Goal: Obtain resource: Obtain resource

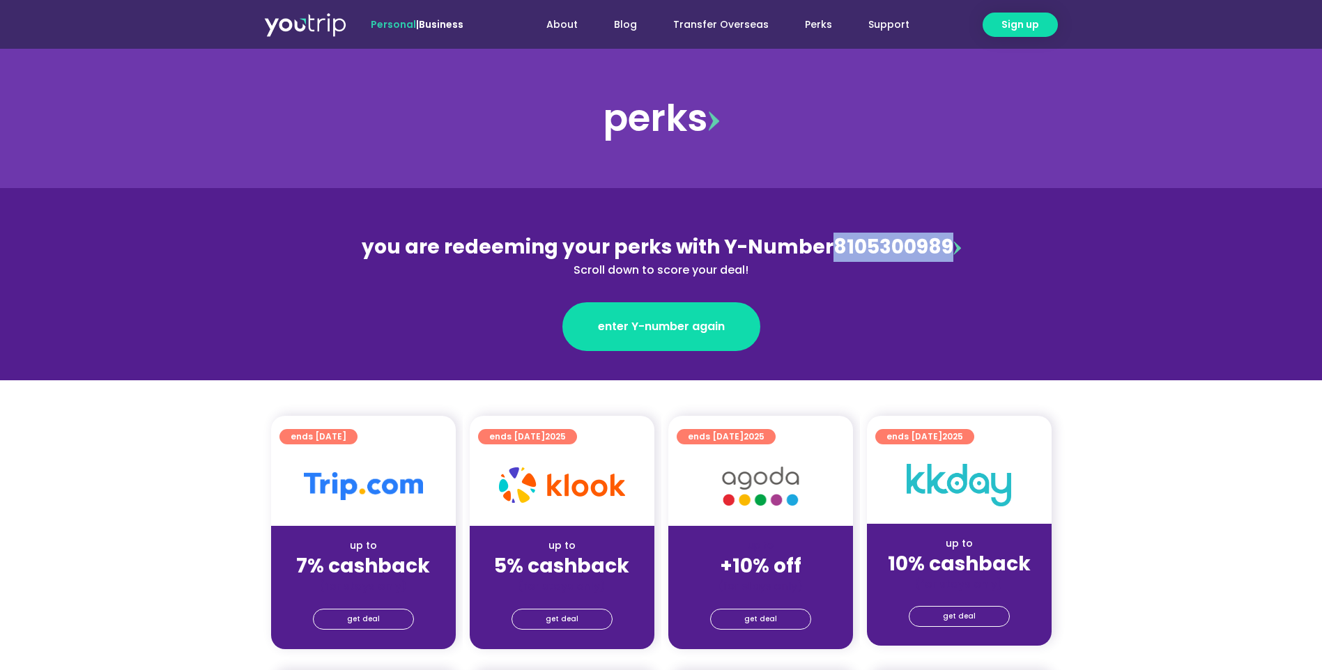
drag, startPoint x: 947, startPoint y: 246, endPoint x: 833, endPoint y: 252, distance: 114.4
click at [833, 252] on div "you are redeeming your perks with Y-Number 8105300989 Scroll down to score your…" at bounding box center [661, 256] width 605 height 46
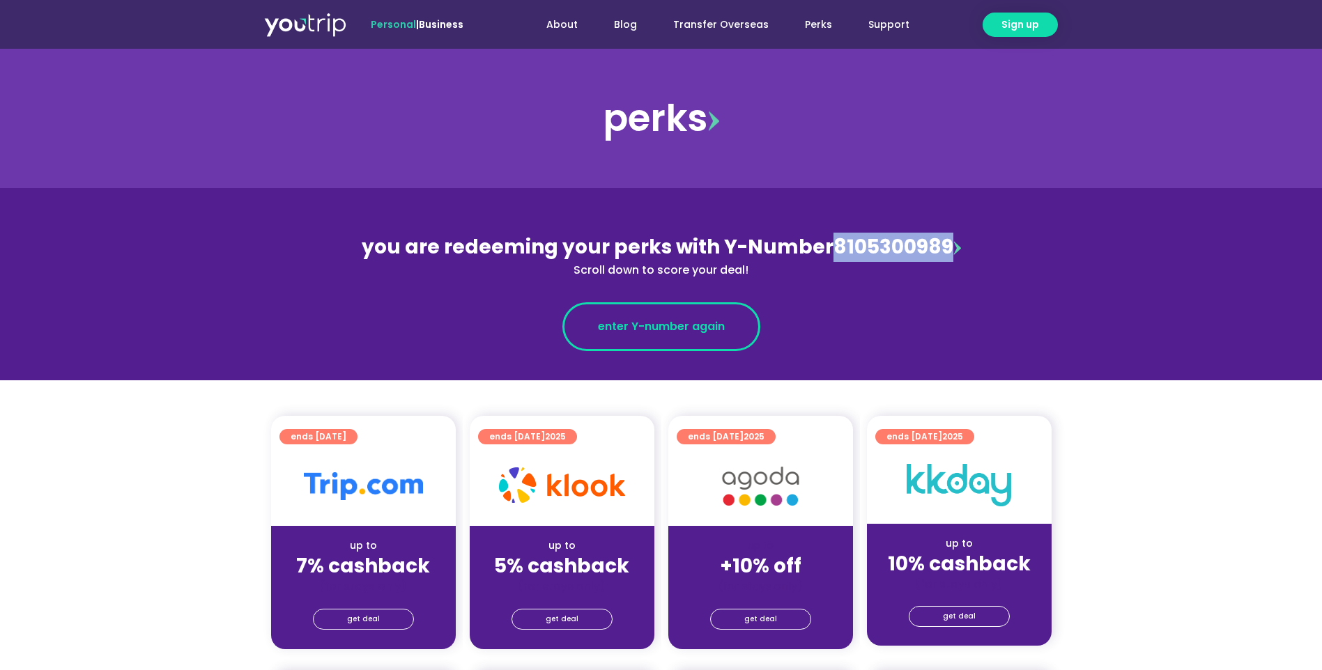
copy div "8105300989"
click at [660, 318] on link "enter Y-number again" at bounding box center [661, 326] width 198 height 49
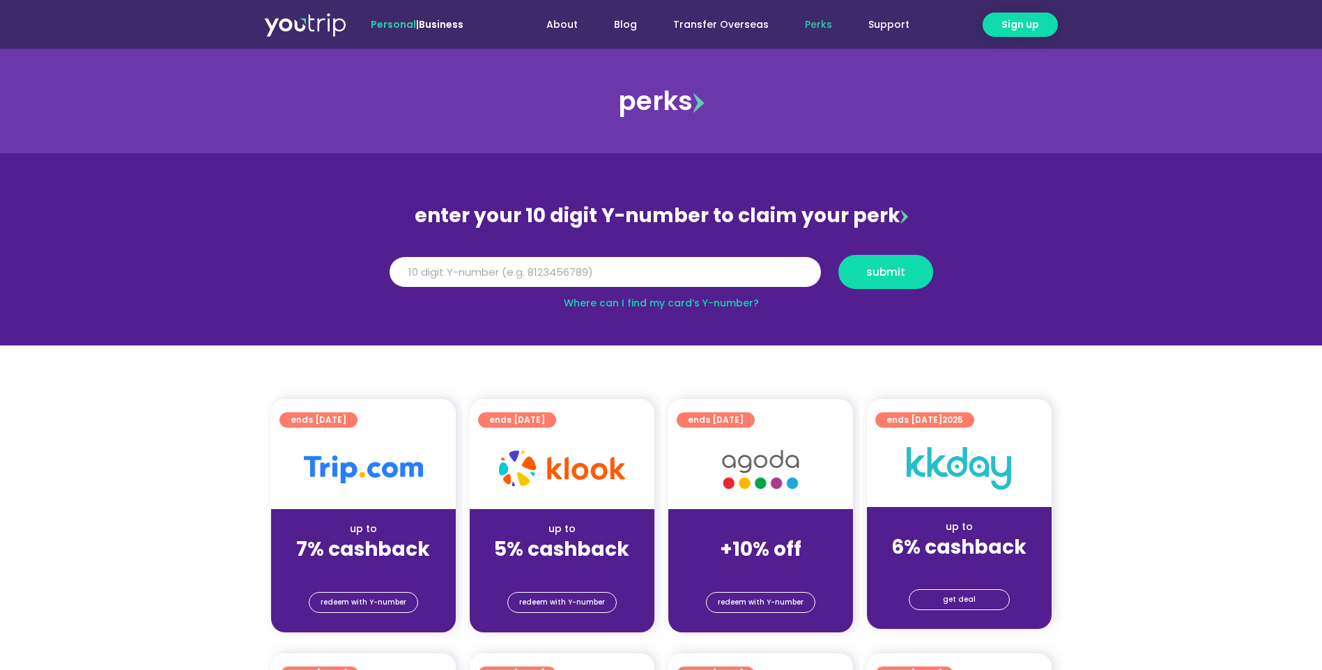
click at [567, 264] on input "Y Number" at bounding box center [605, 272] width 431 height 31
type input "8105300989"
click at [880, 277] on span "submit" at bounding box center [885, 272] width 39 height 10
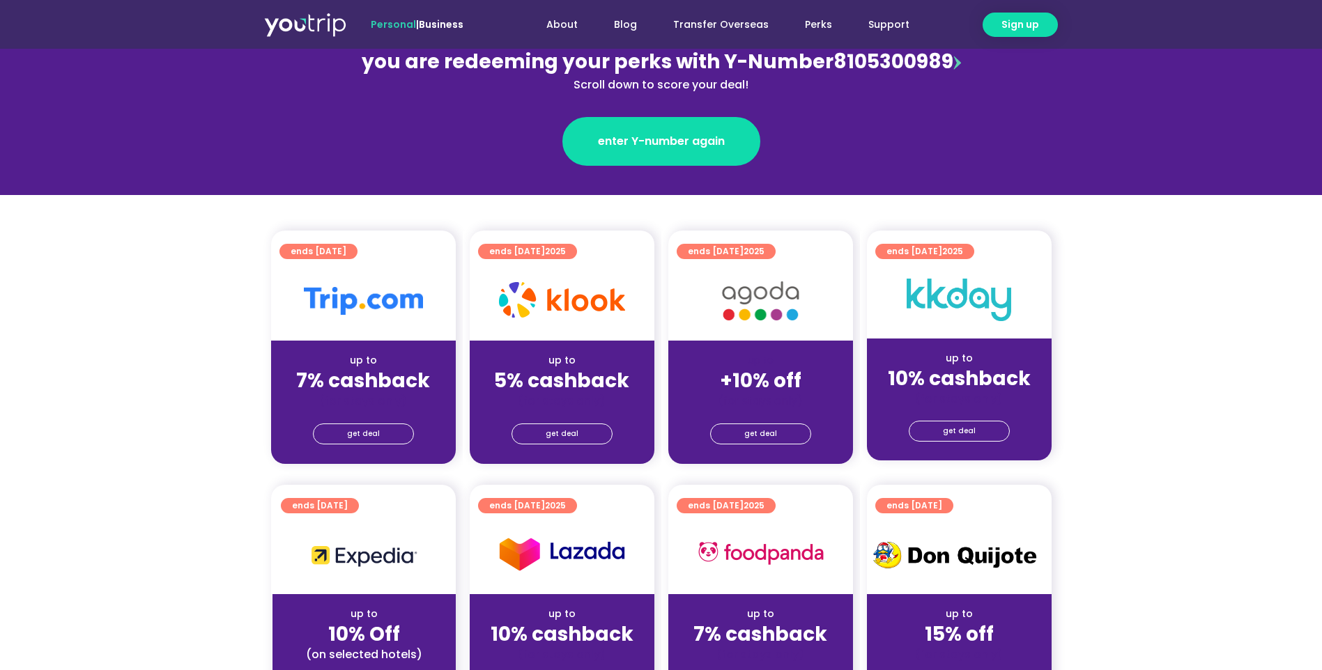
scroll to position [186, 0]
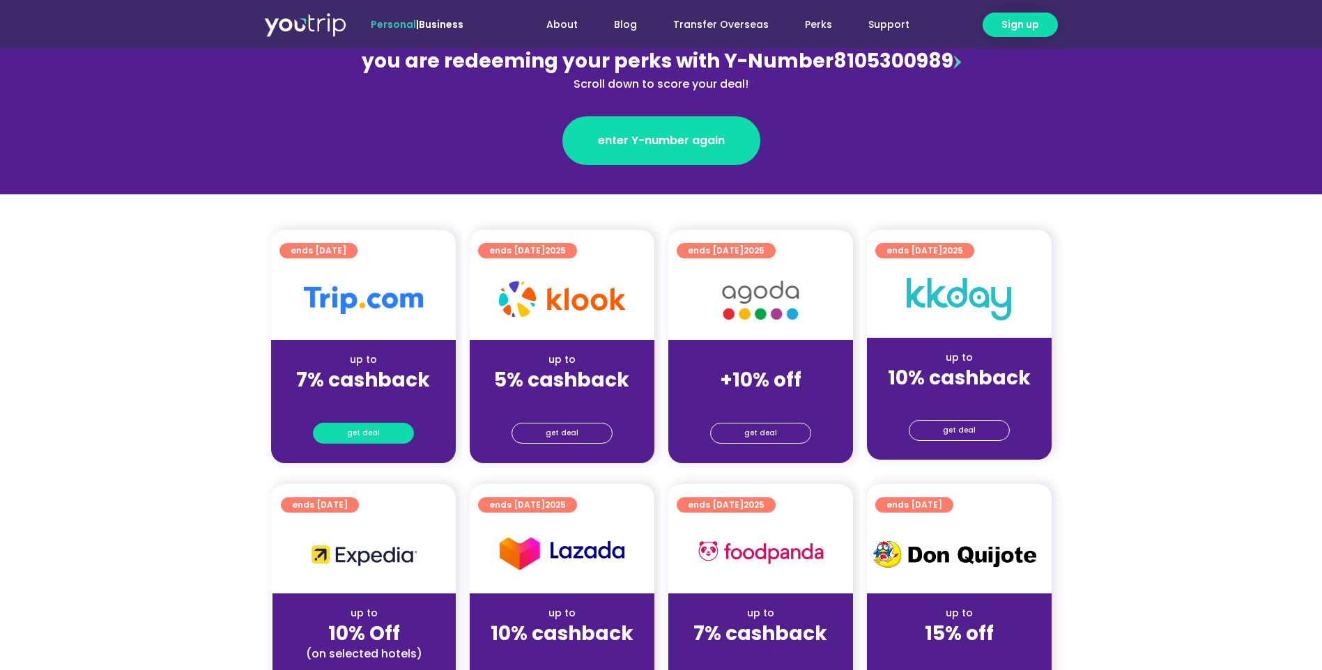
click at [358, 436] on span "get deal" at bounding box center [363, 434] width 33 height 20
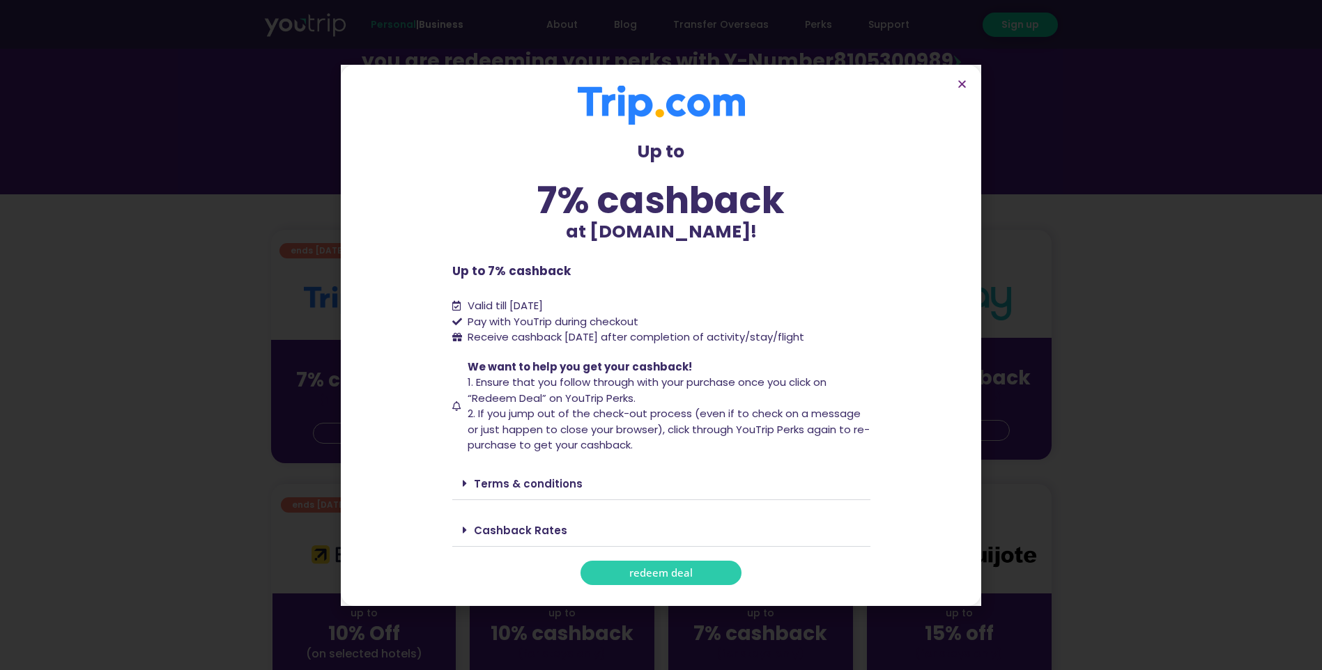
click at [684, 574] on span "redeem deal" at bounding box center [660, 573] width 63 height 10
